Goal: Transaction & Acquisition: Purchase product/service

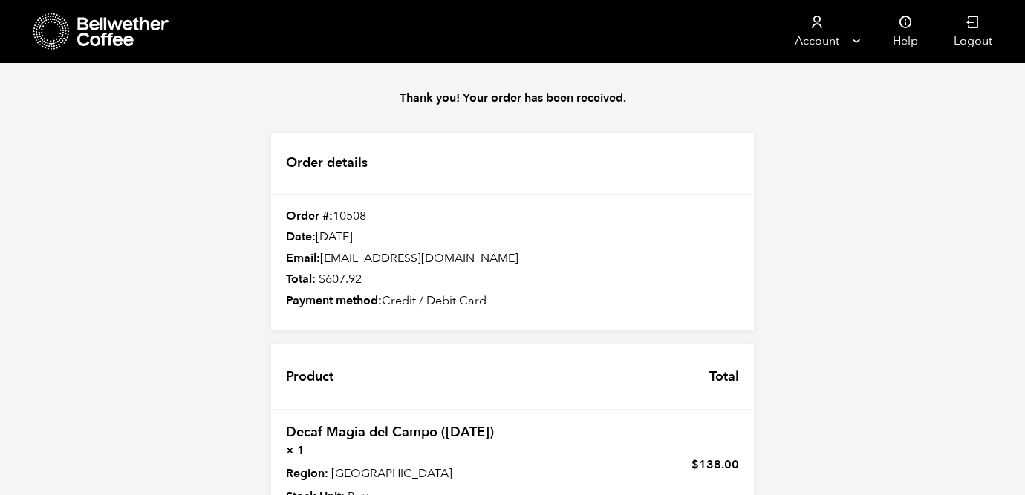
click at [115, 30] on icon at bounding box center [123, 32] width 93 height 30
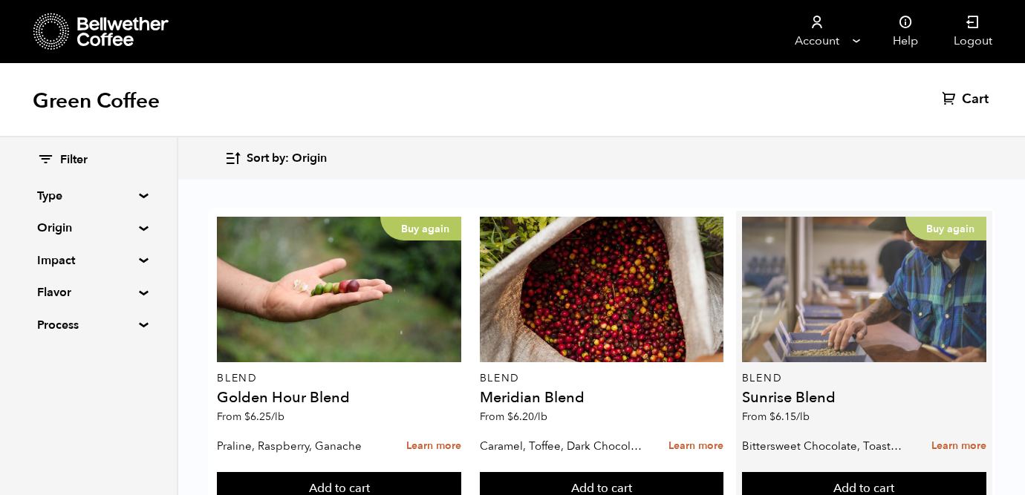
click at [807, 339] on div "Buy again" at bounding box center [864, 290] width 244 height 146
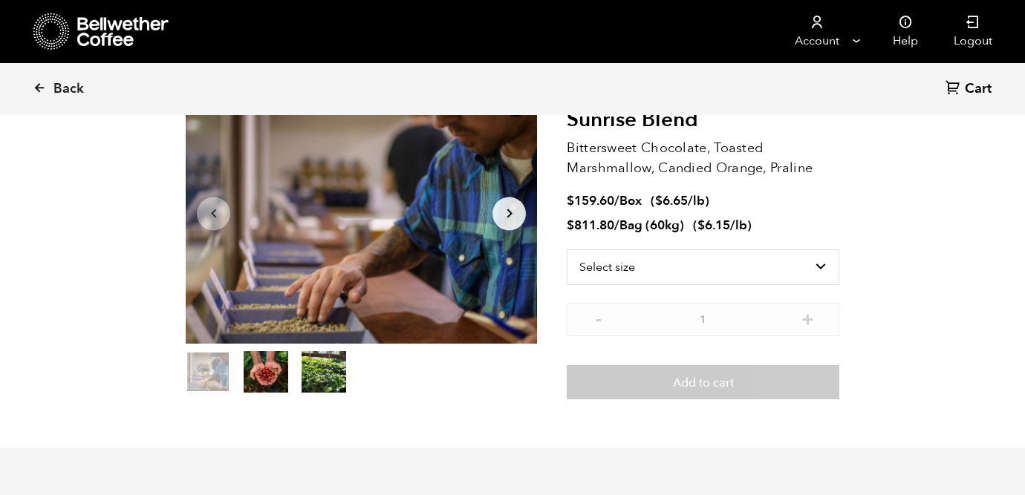
scroll to position [101, 0]
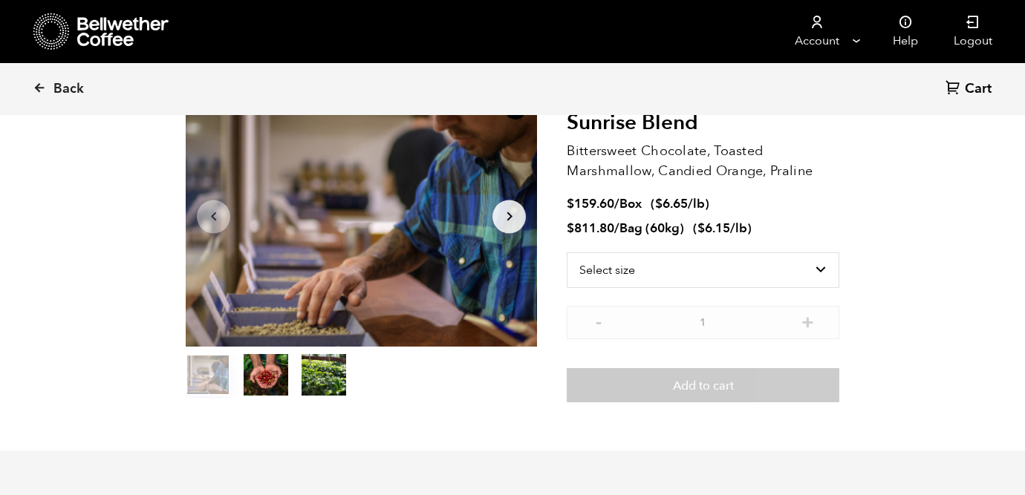
click at [503, 213] on icon "Arrow Right" at bounding box center [510, 217] width 18 height 18
click at [509, 222] on icon "Arrow Right" at bounding box center [510, 217] width 18 height 18
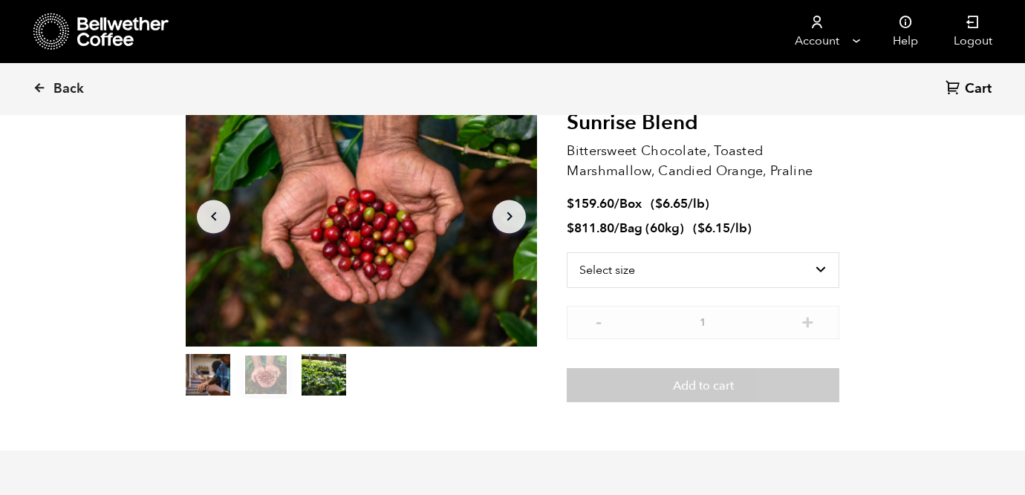
click at [509, 222] on icon "Arrow Right" at bounding box center [510, 217] width 18 height 18
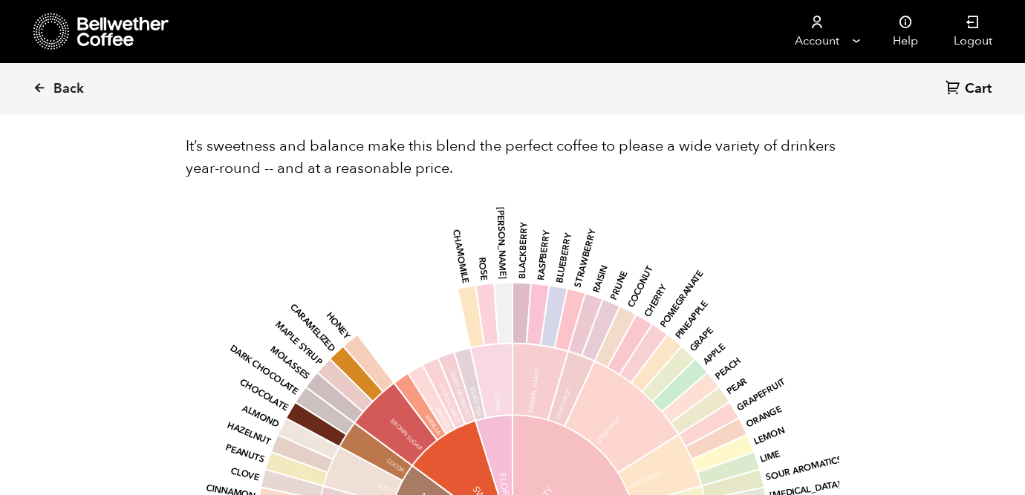
scroll to position [909, 0]
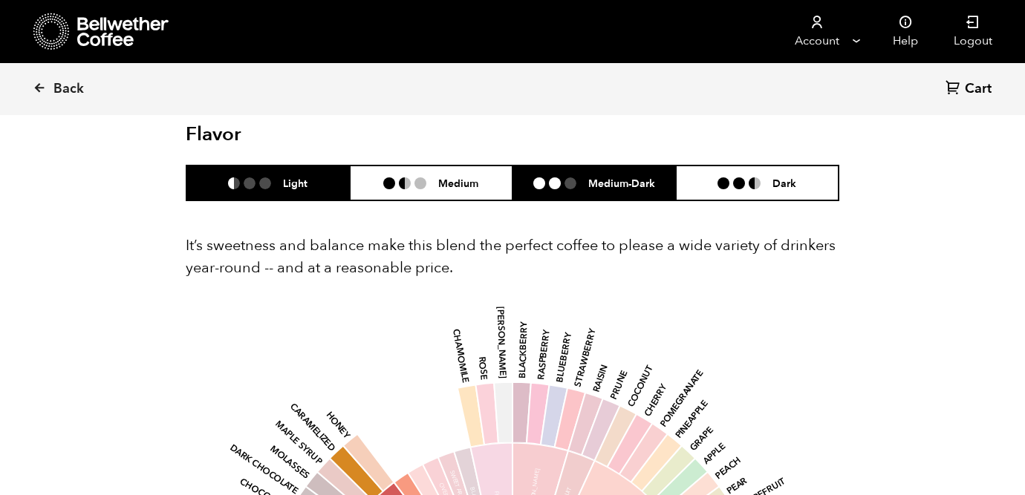
click at [651, 192] on li "Medium-Dark" at bounding box center [593, 183] width 163 height 35
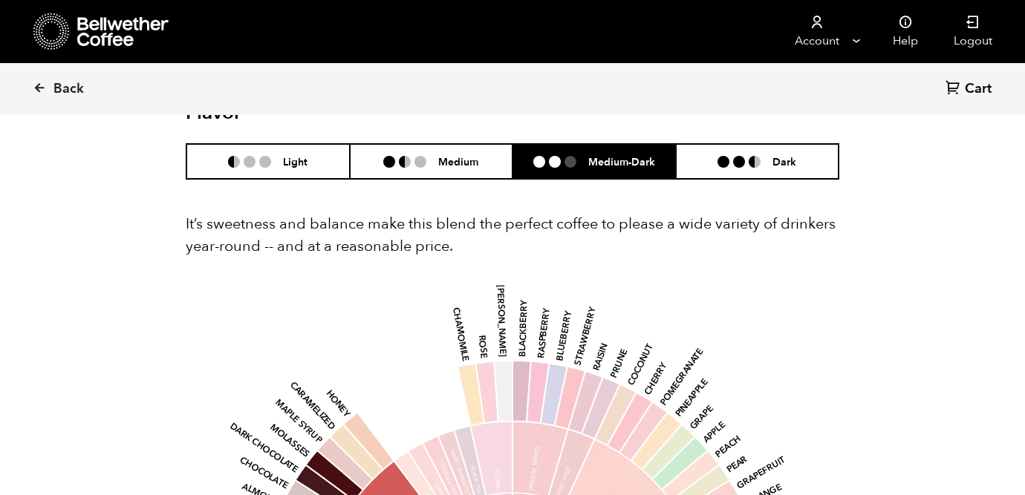
scroll to position [945, 0]
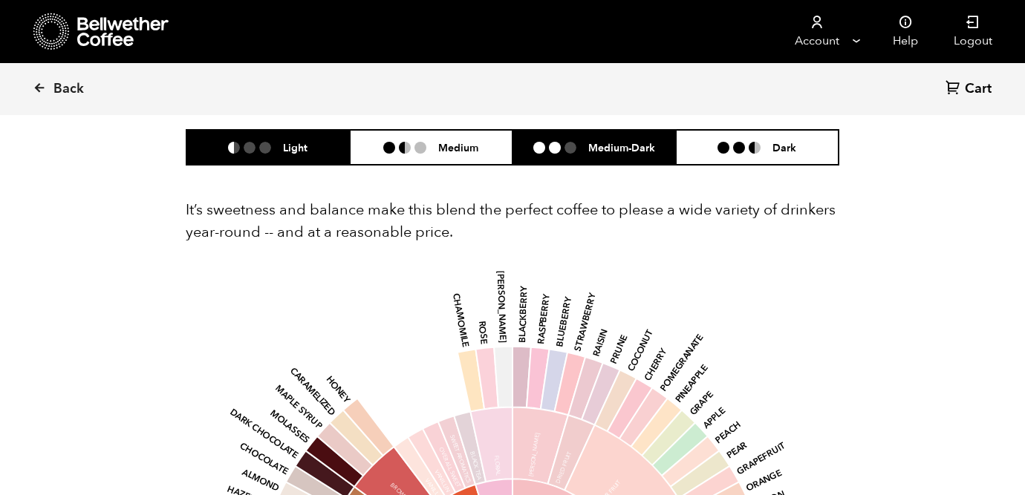
click at [319, 151] on li "Light" at bounding box center [267, 147] width 163 height 35
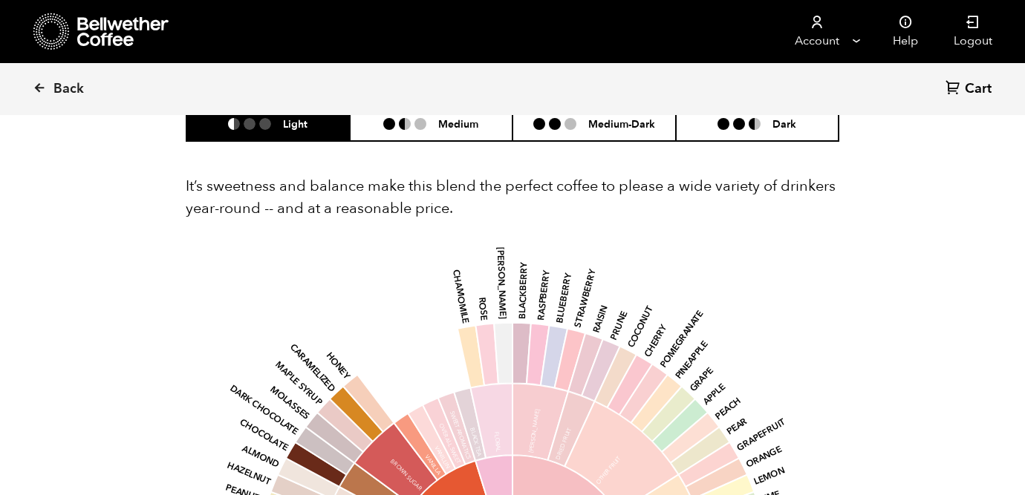
scroll to position [962, 0]
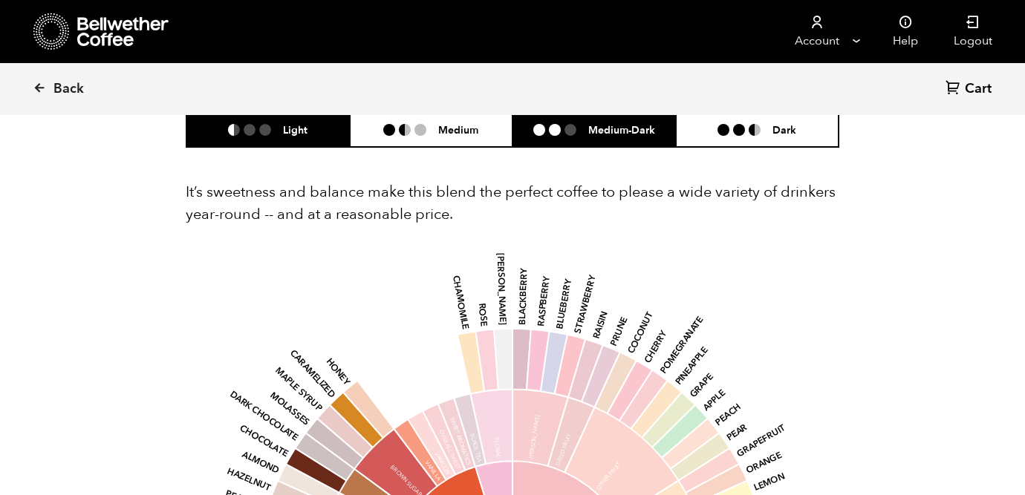
click at [564, 131] on li at bounding box center [570, 130] width 12 height 12
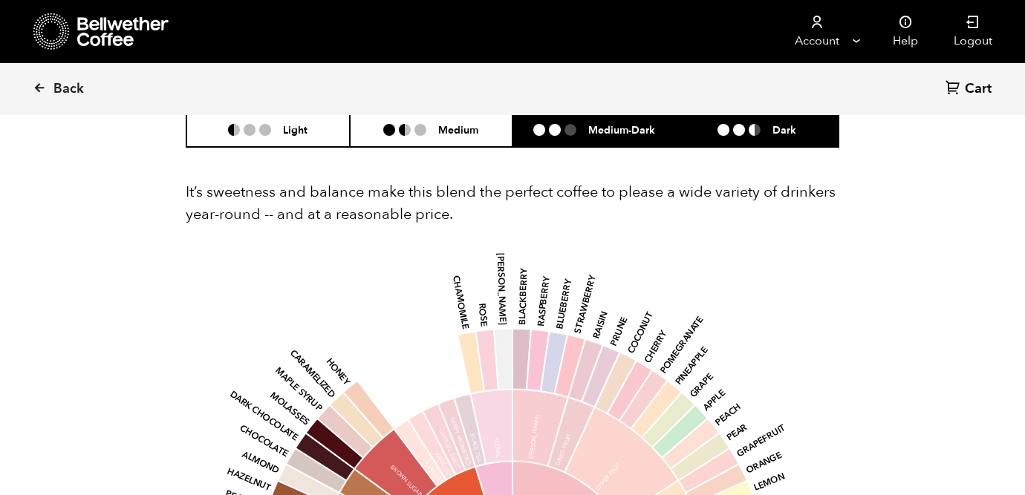
click at [785, 136] on h6 "Dark" at bounding box center [784, 129] width 24 height 13
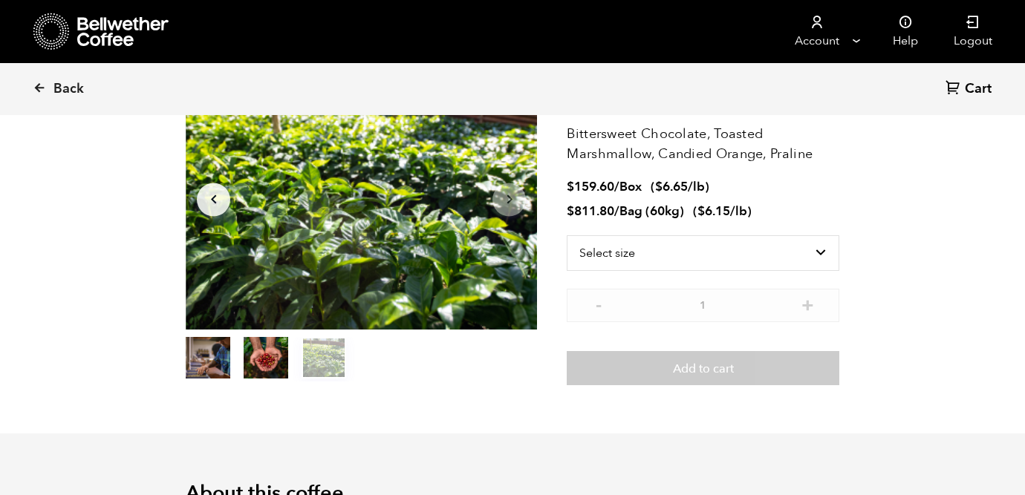
scroll to position [0, 0]
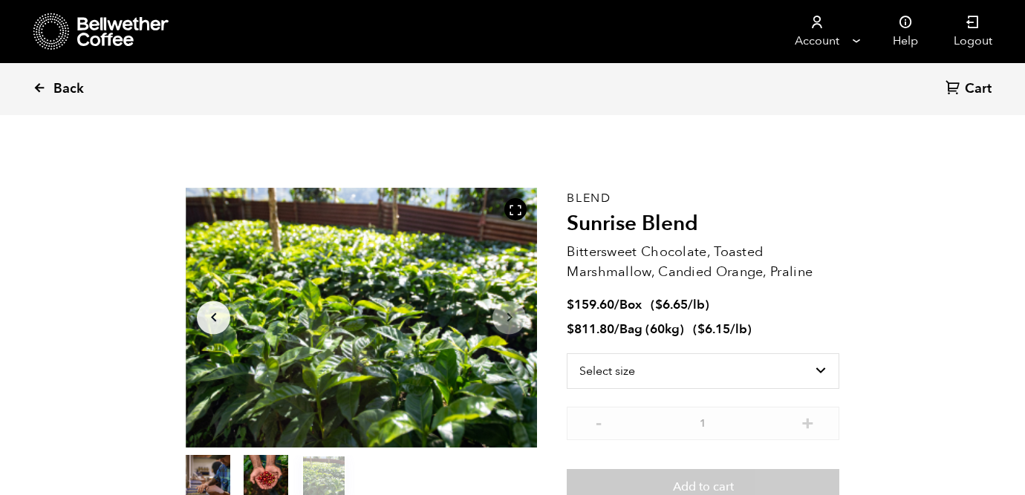
click at [36, 81] on icon at bounding box center [39, 87] width 13 height 13
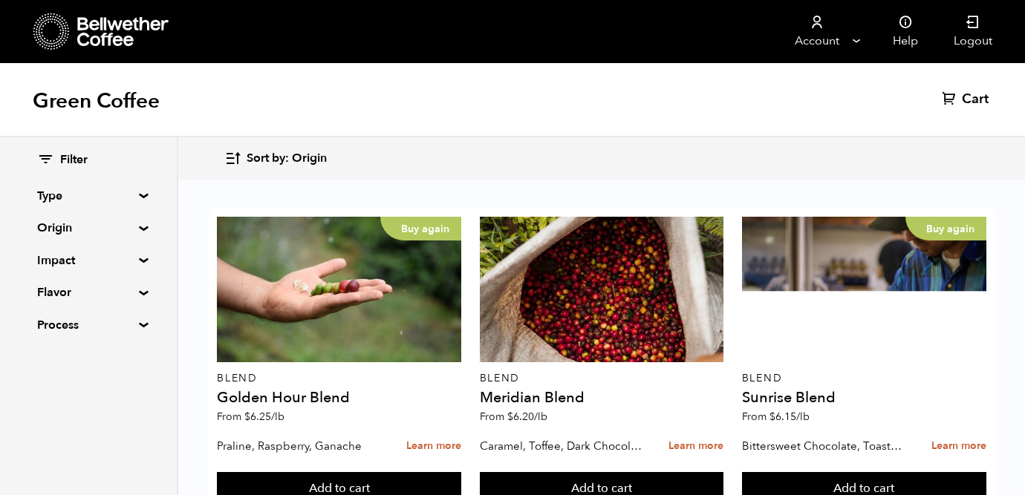
scroll to position [1228, 0]
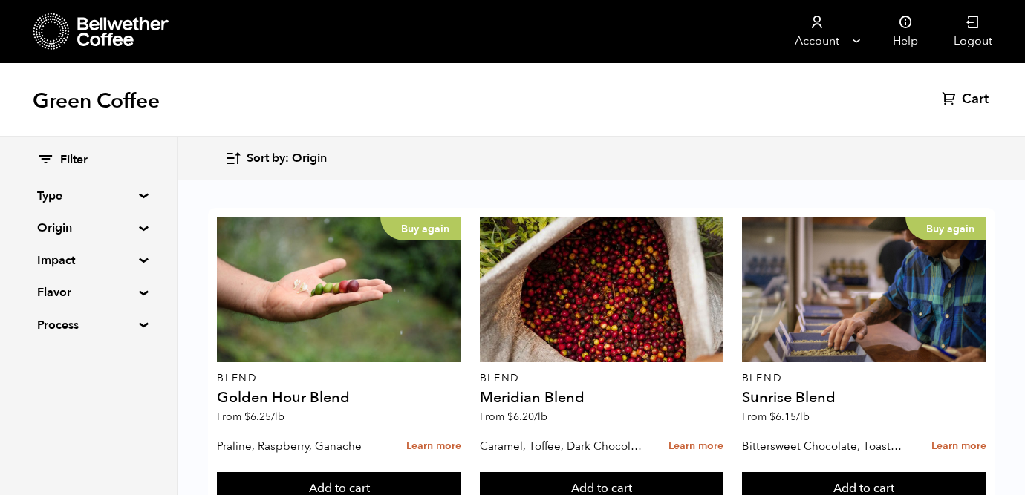
click at [141, 233] on div "Filter Type Blend Single Origin Decaf Seasonal Year Round Origin Blend [GEOGRAP…" at bounding box center [88, 243] width 177 height 212
click at [140, 230] on summary "Origin" at bounding box center [88, 228] width 102 height 18
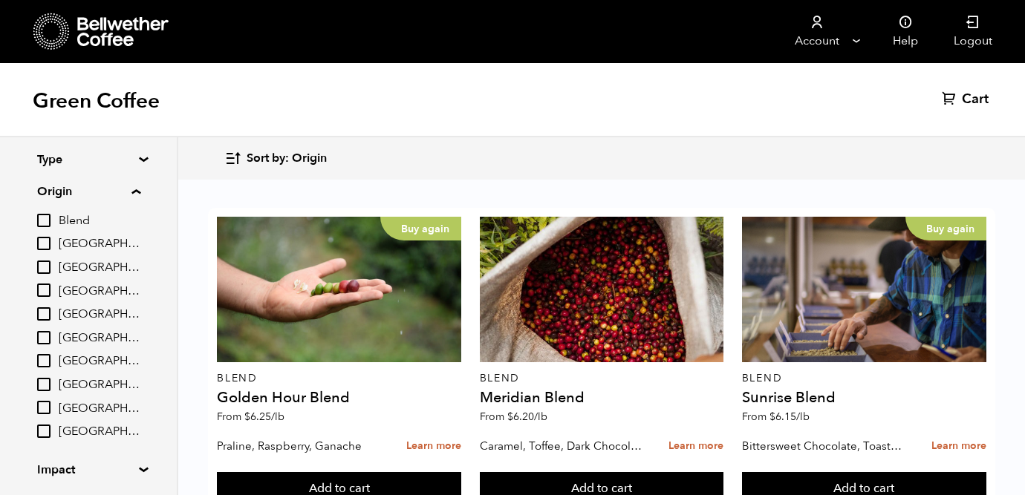
scroll to position [42, 0]
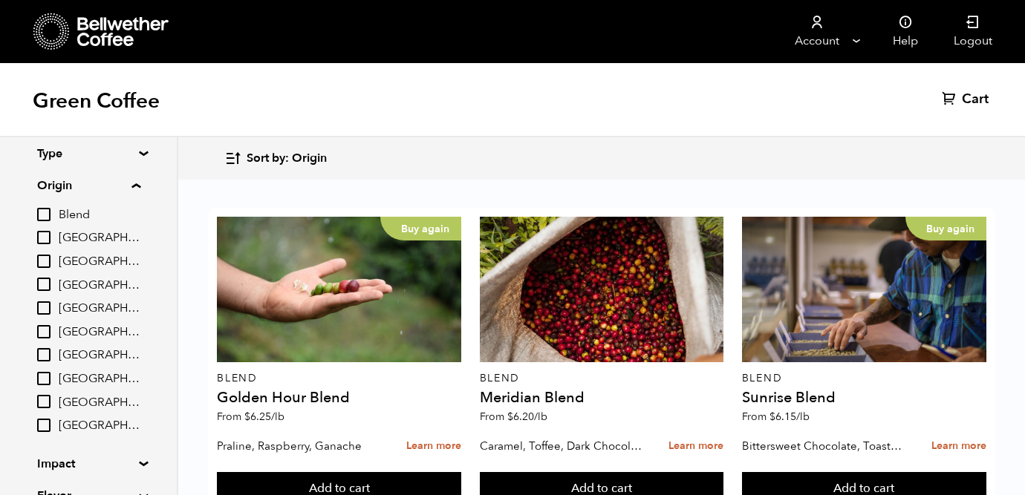
click at [140, 183] on summary "Origin" at bounding box center [88, 186] width 103 height 18
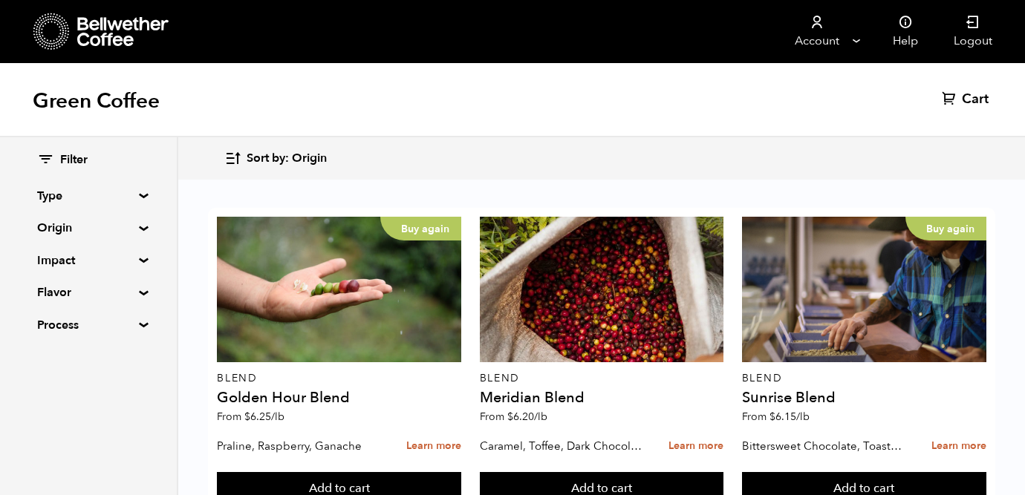
click at [139, 263] on div "Filter Type Blend Single Origin Decaf Seasonal Year Round Origin Blend Brazil B…" at bounding box center [88, 243] width 177 height 212
click at [140, 261] on summary "Impact" at bounding box center [88, 261] width 102 height 18
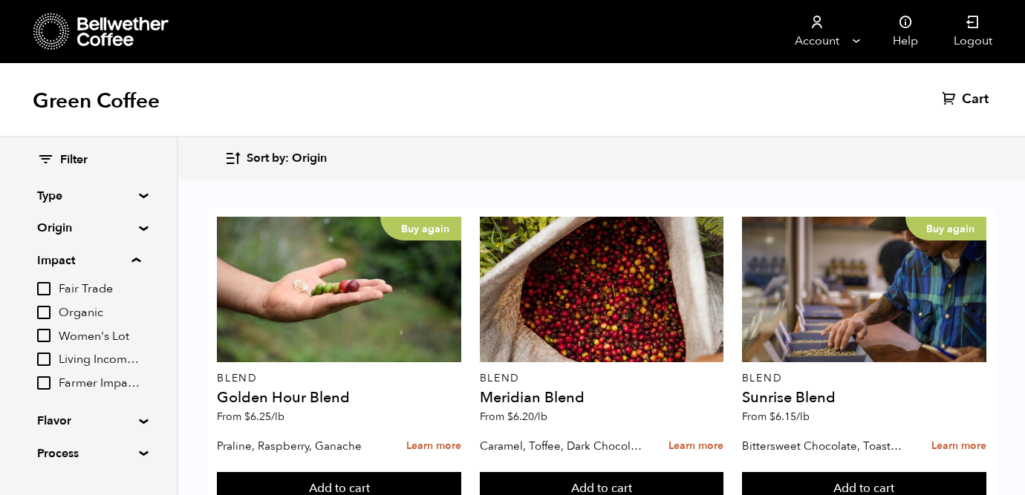
click at [41, 286] on input "Fair Trade" at bounding box center [43, 288] width 13 height 13
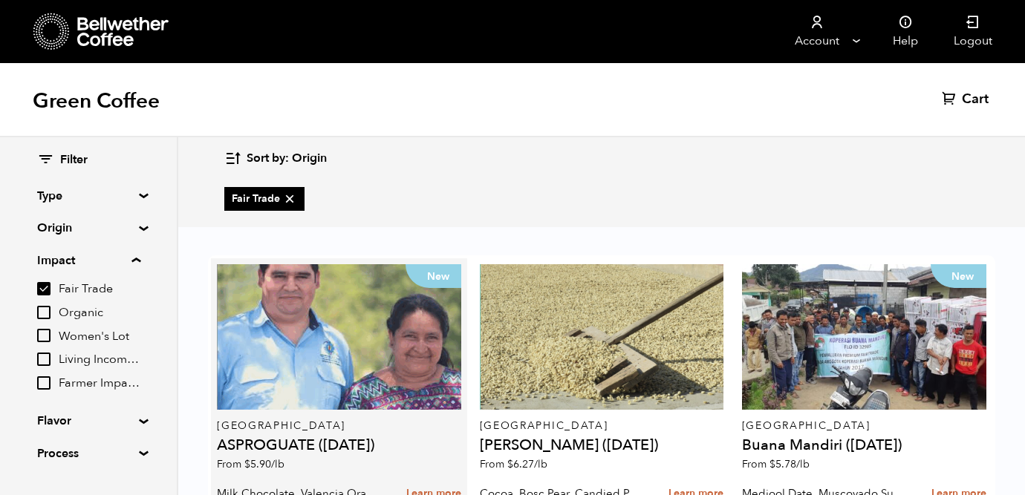
scroll to position [25, 0]
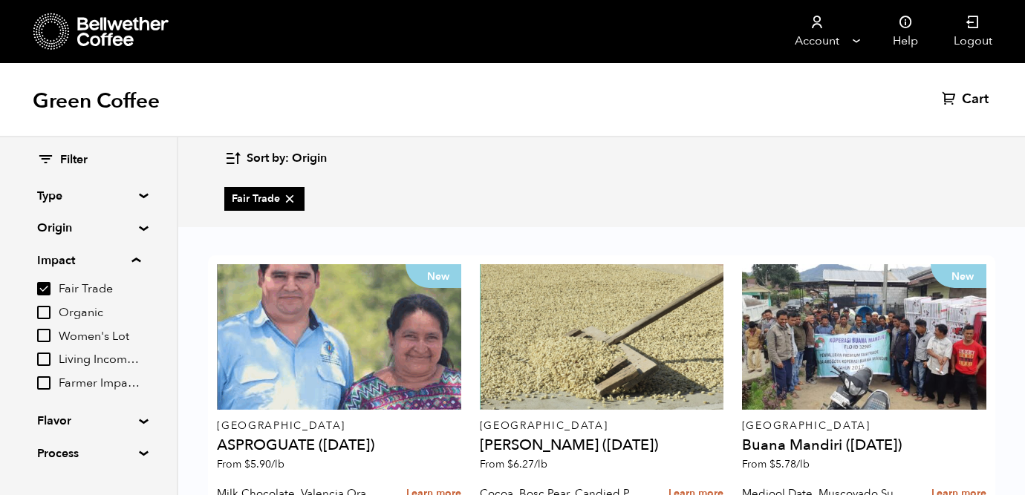
click at [45, 286] on input "Fair Trade" at bounding box center [43, 288] width 13 height 13
checkbox input "false"
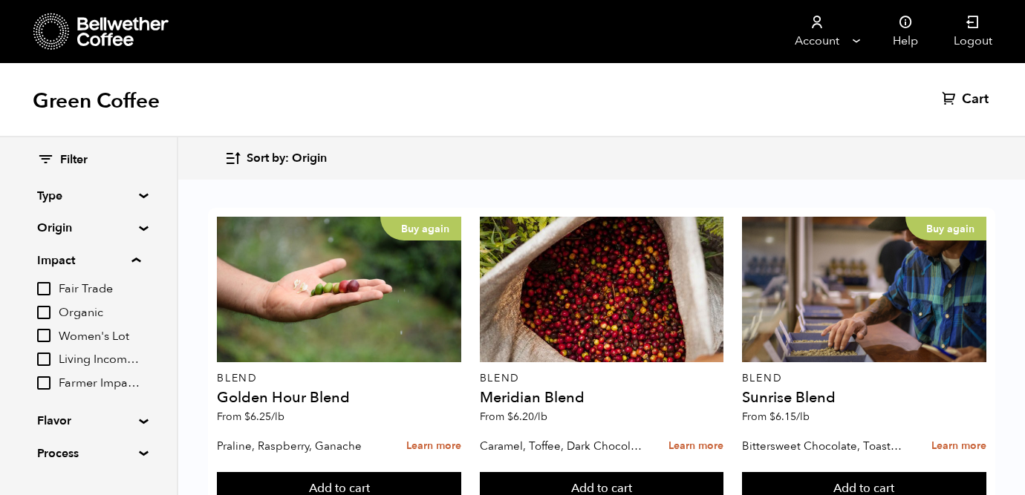
click at [51, 336] on input "Women's Lot" at bounding box center [43, 335] width 13 height 13
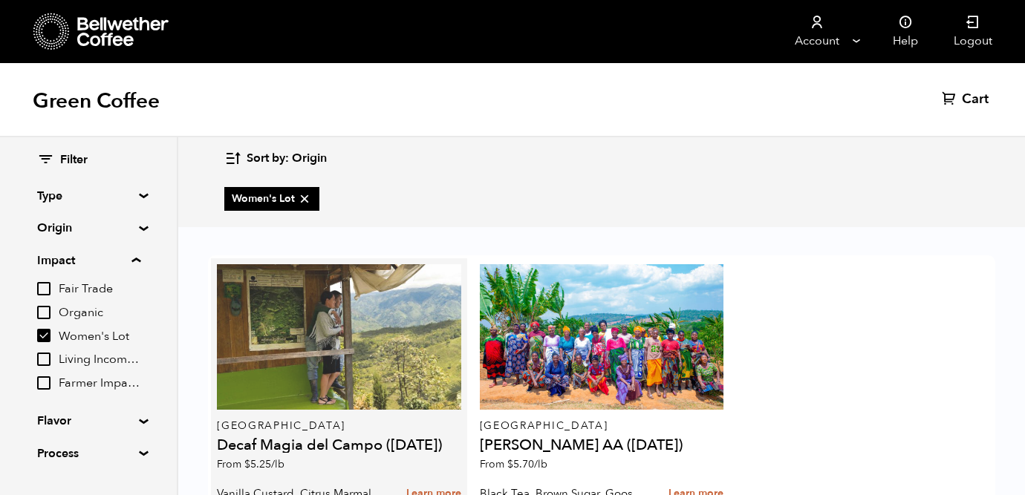
scroll to position [26, 0]
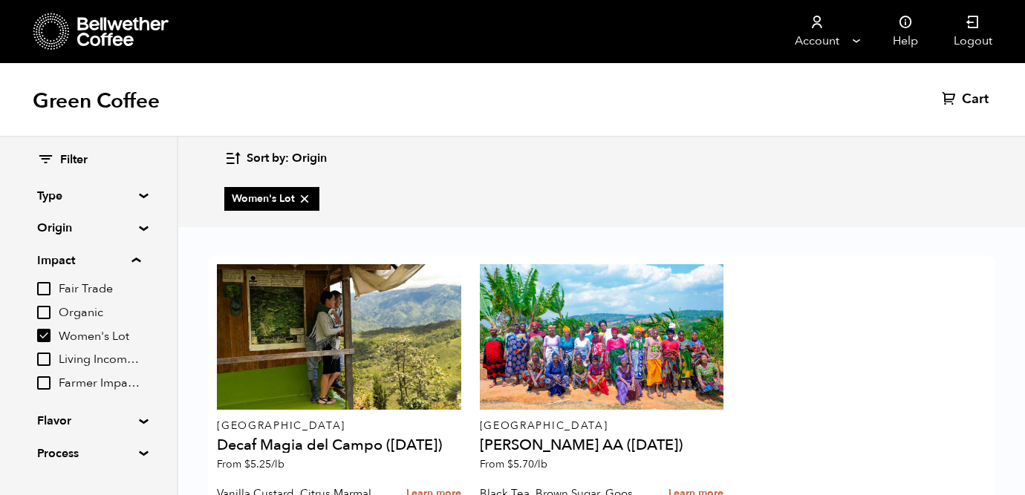
click at [45, 335] on input "Women's Lot" at bounding box center [43, 335] width 13 height 13
checkbox input "false"
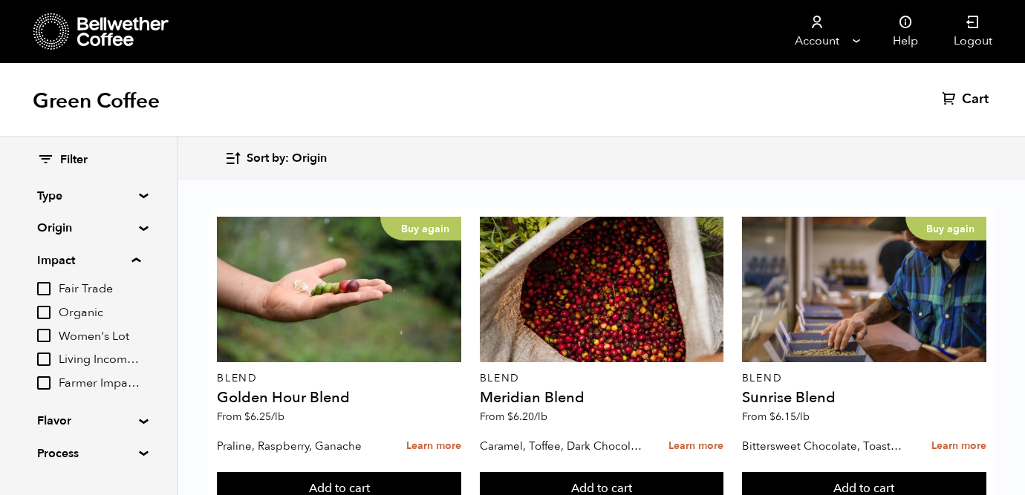
click at [57, 359] on label "Living Income Pricing" at bounding box center [88, 360] width 103 height 18
click at [0, 0] on input "Living Income Pricing" at bounding box center [0, 0] width 0 height 0
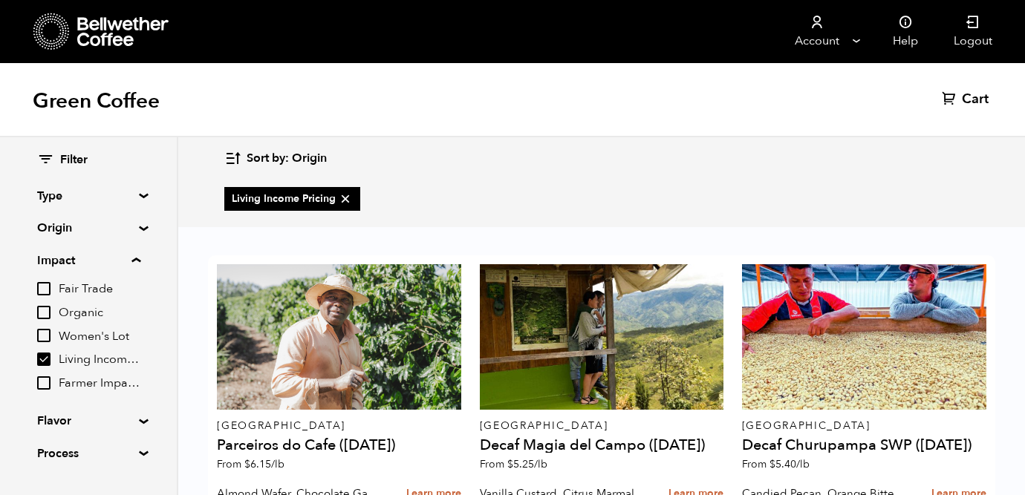
scroll to position [308, 0]
click at [45, 358] on input "Living Income Pricing" at bounding box center [43, 359] width 13 height 13
checkbox input "false"
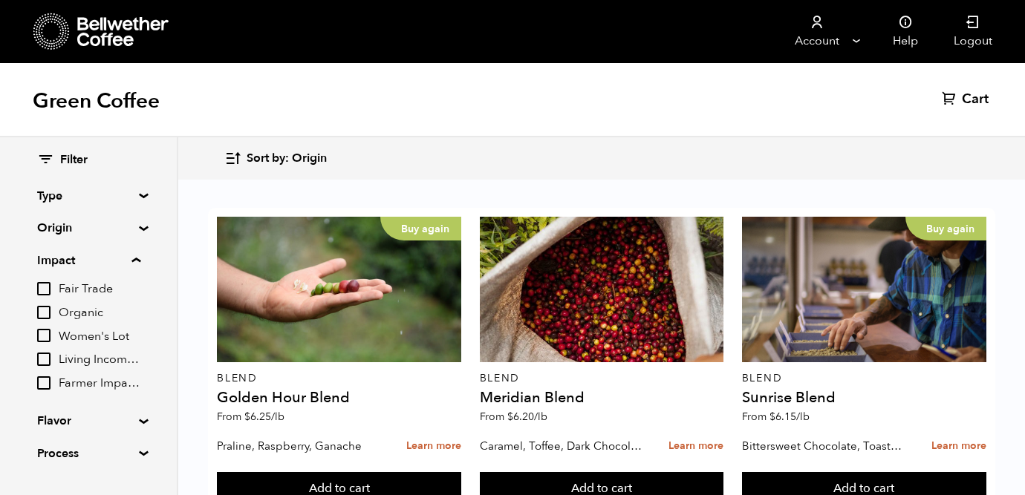
click at [41, 386] on input "Farmer Impact Fund" at bounding box center [43, 383] width 13 height 13
checkbox input "true"
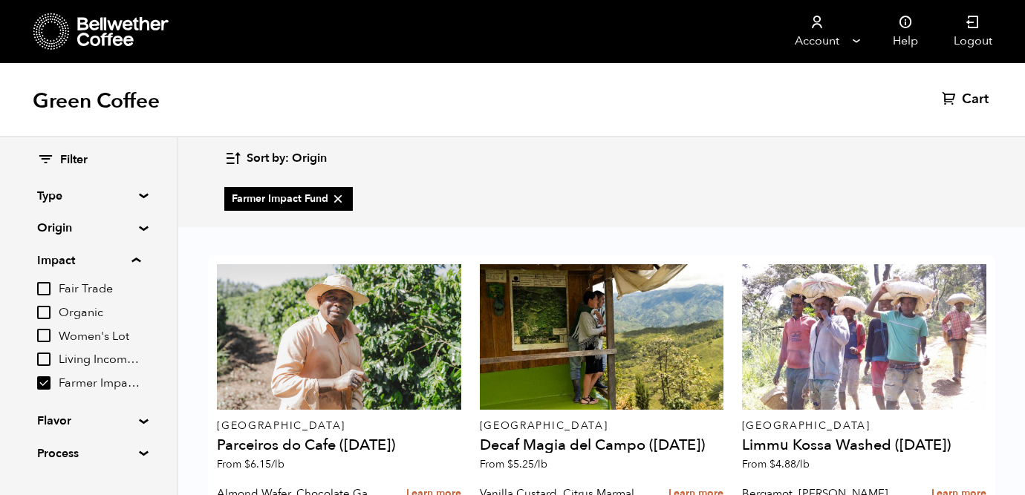
scroll to position [0, 0]
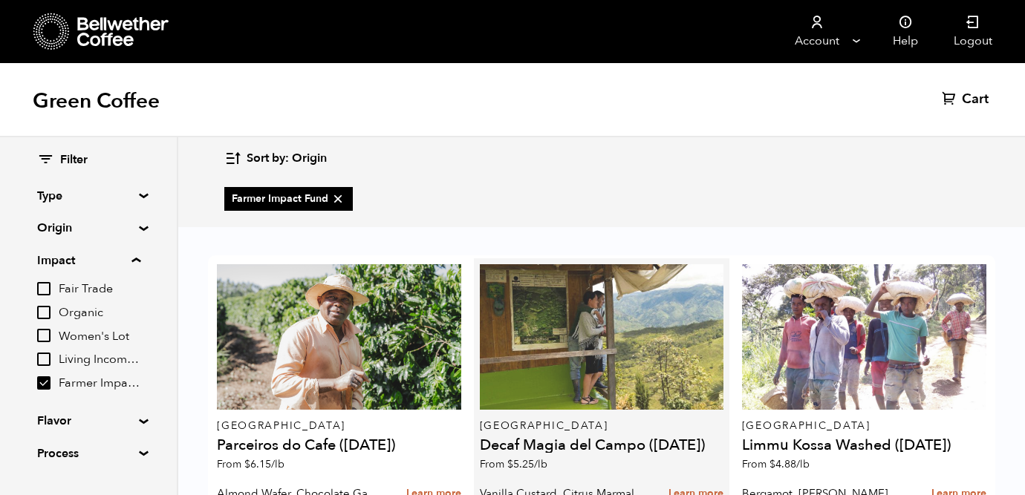
click at [587, 366] on div at bounding box center [602, 337] width 244 height 146
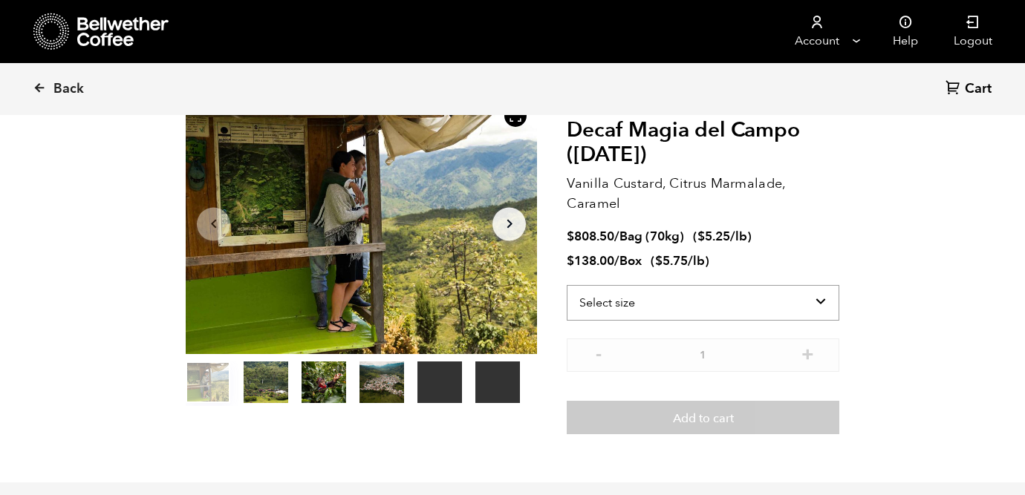
click at [638, 307] on select "Select size Bag (70kg) (154 lbs) Box (24 lbs)" at bounding box center [703, 303] width 273 height 36
select select "bag"
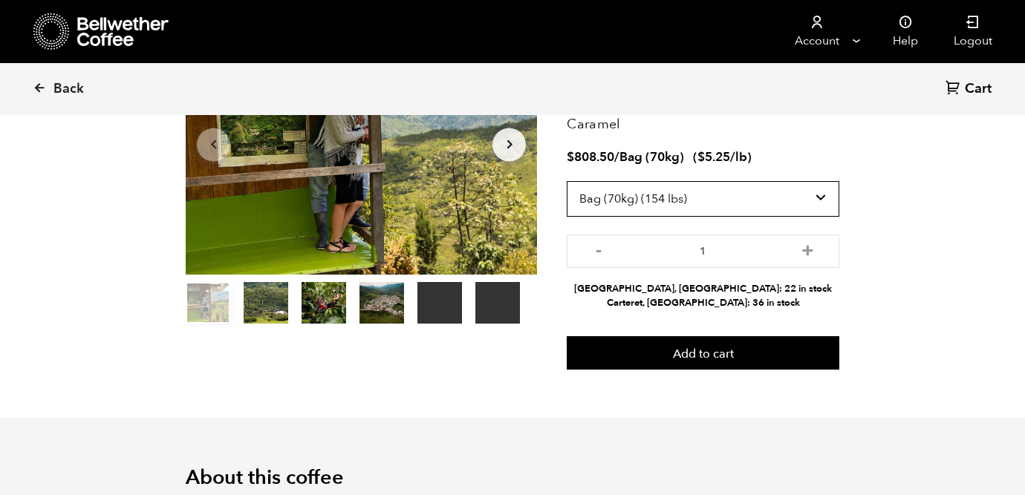
scroll to position [168, 0]
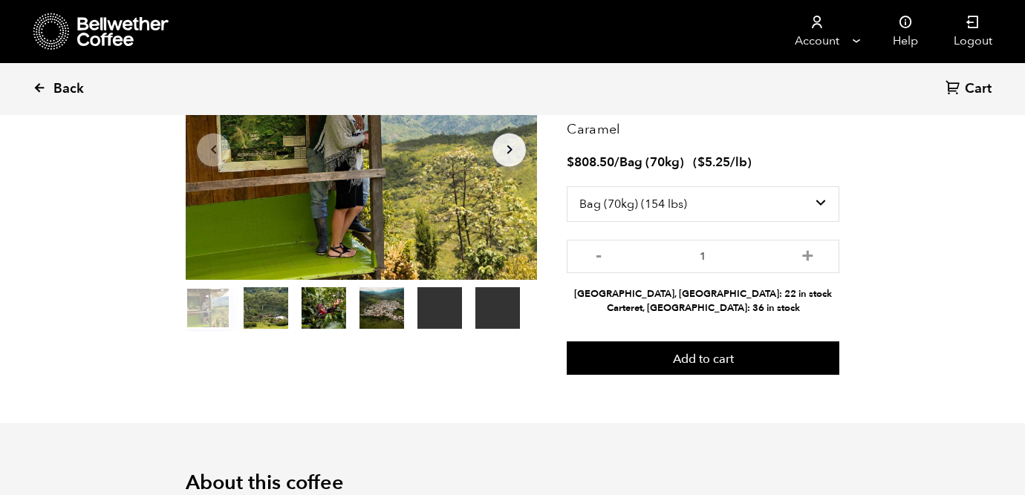
click at [44, 87] on icon at bounding box center [39, 87] width 13 height 13
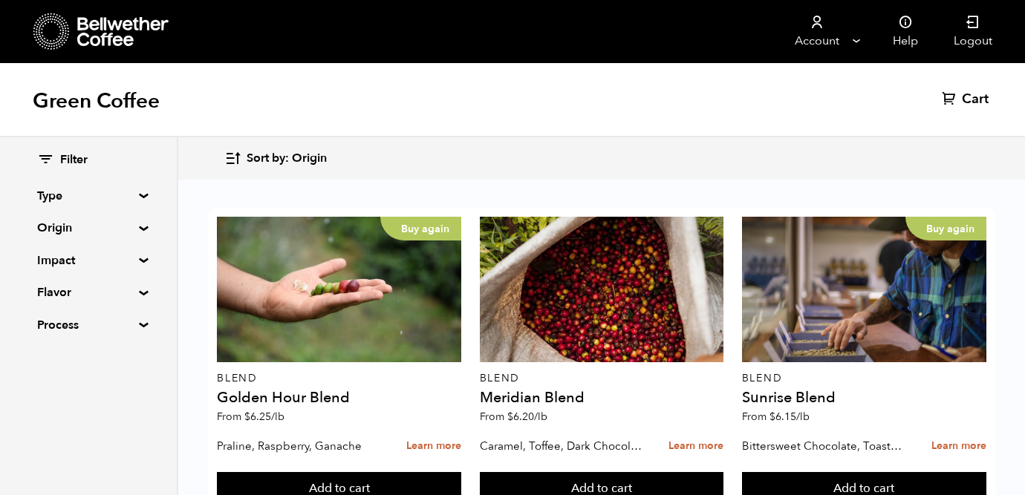
scroll to position [664, 0]
click at [131, 324] on summary "Process" at bounding box center [88, 325] width 102 height 18
click at [140, 325] on summary "Process" at bounding box center [88, 325] width 103 height 18
click at [140, 192] on summary "Type" at bounding box center [88, 196] width 102 height 18
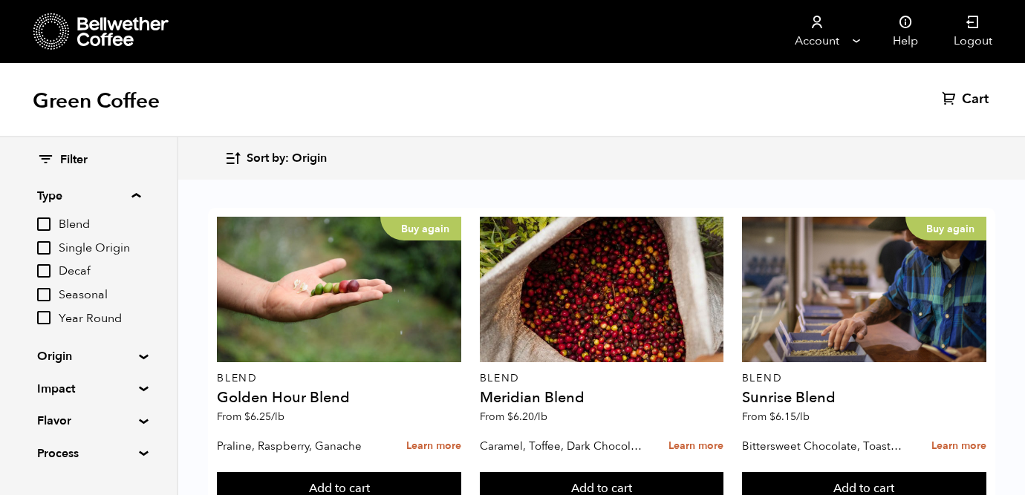
click at [45, 293] on input "Seasonal" at bounding box center [43, 294] width 13 height 13
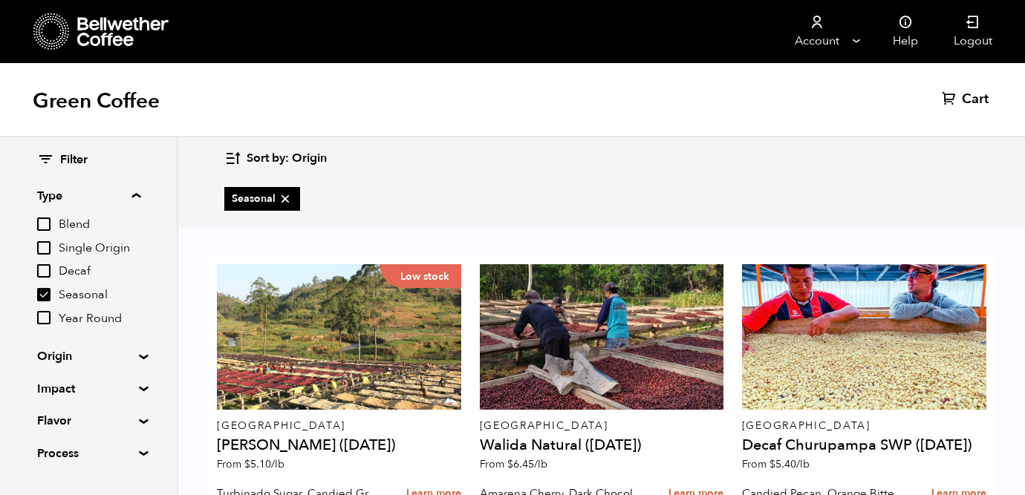
click at [45, 296] on input "Seasonal" at bounding box center [43, 294] width 13 height 13
checkbox input "false"
click at [46, 252] on input "Single Origin" at bounding box center [43, 247] width 13 height 13
checkbox input "true"
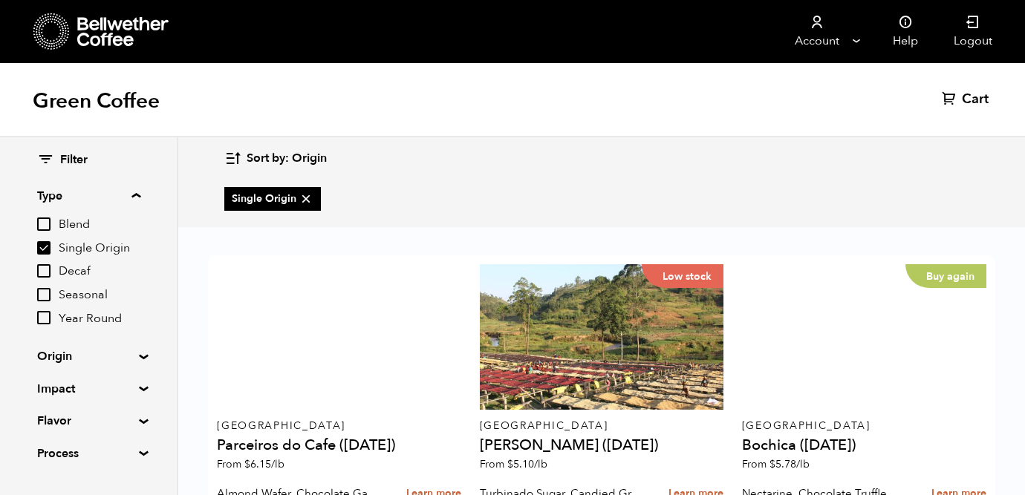
scroll to position [734, 0]
